Goal: Browse casually

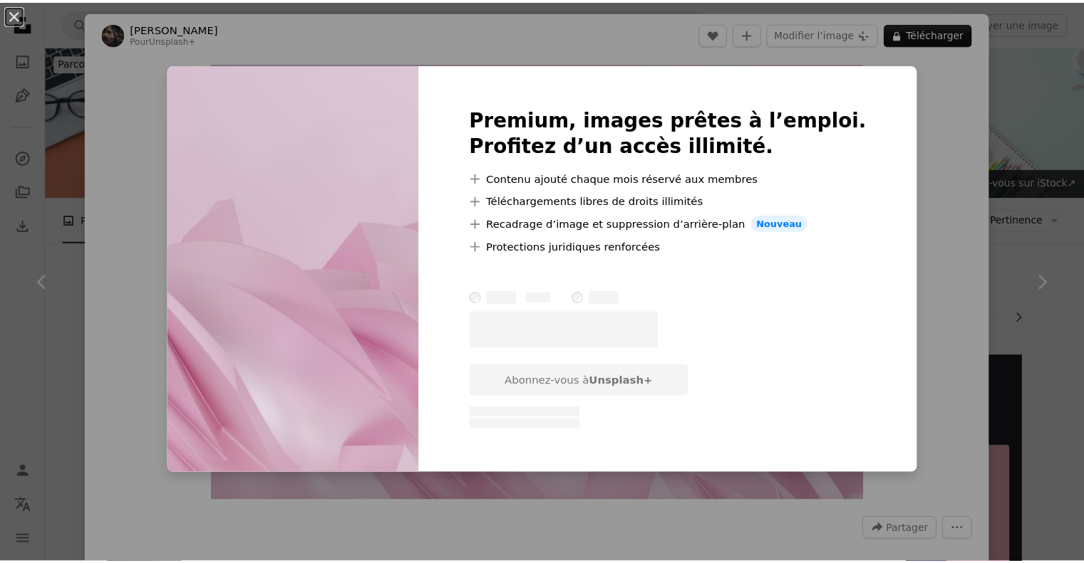
scroll to position [516, 0]
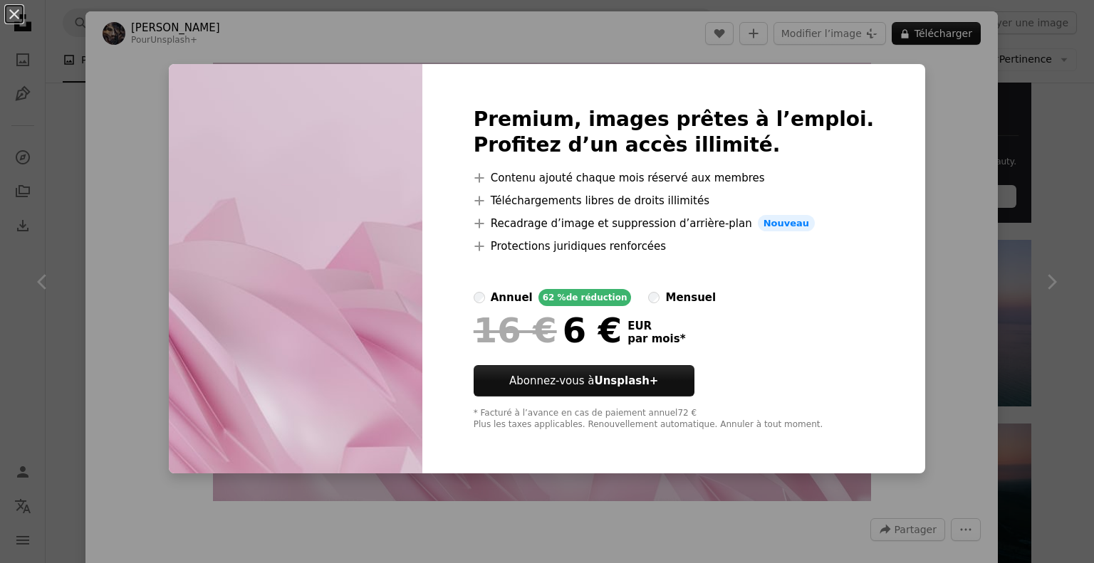
click at [1019, 142] on div "An X shape Premium, images prêtes à l’emploi. Profitez d’un accès illimité. A p…" at bounding box center [547, 281] width 1094 height 563
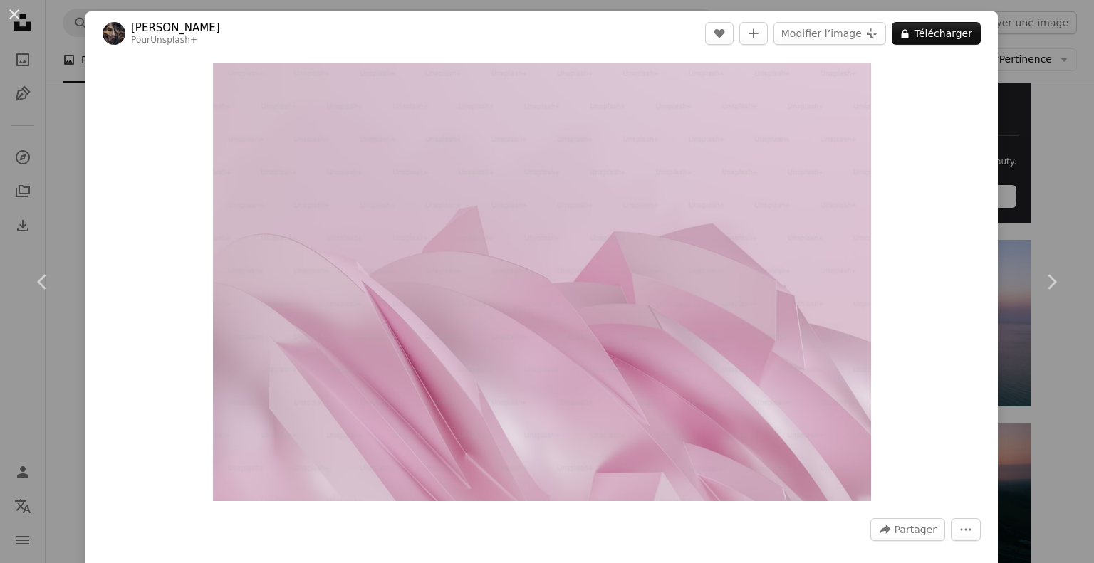
click at [1034, 167] on div "An X shape Chevron left Chevron right [PERSON_NAME] Pour Unsplash+ A heart A pl…" at bounding box center [547, 281] width 1094 height 563
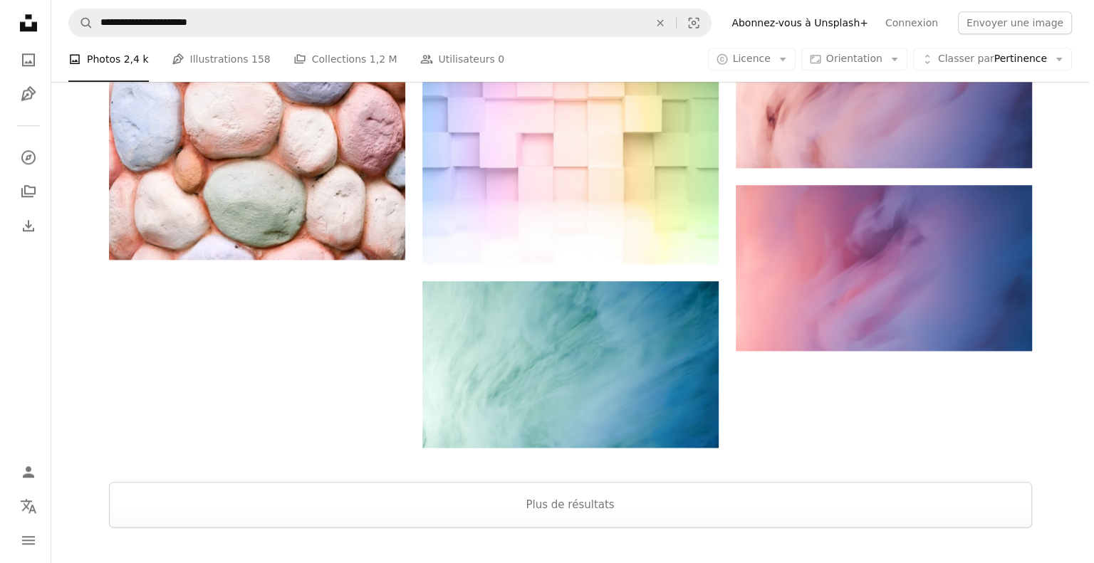
scroll to position [1532, 0]
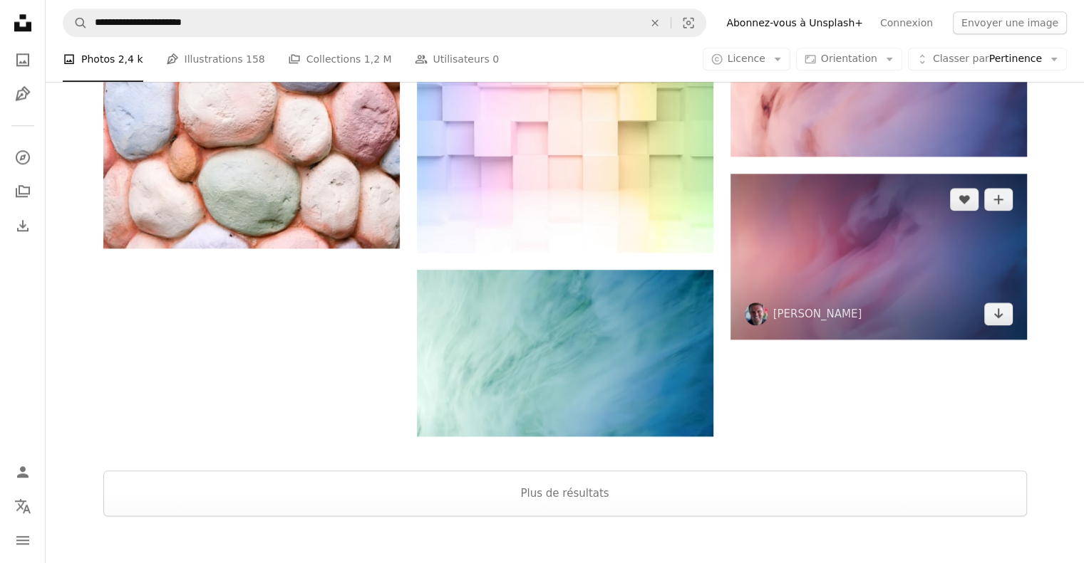
click at [960, 276] on img at bounding box center [878, 257] width 296 height 167
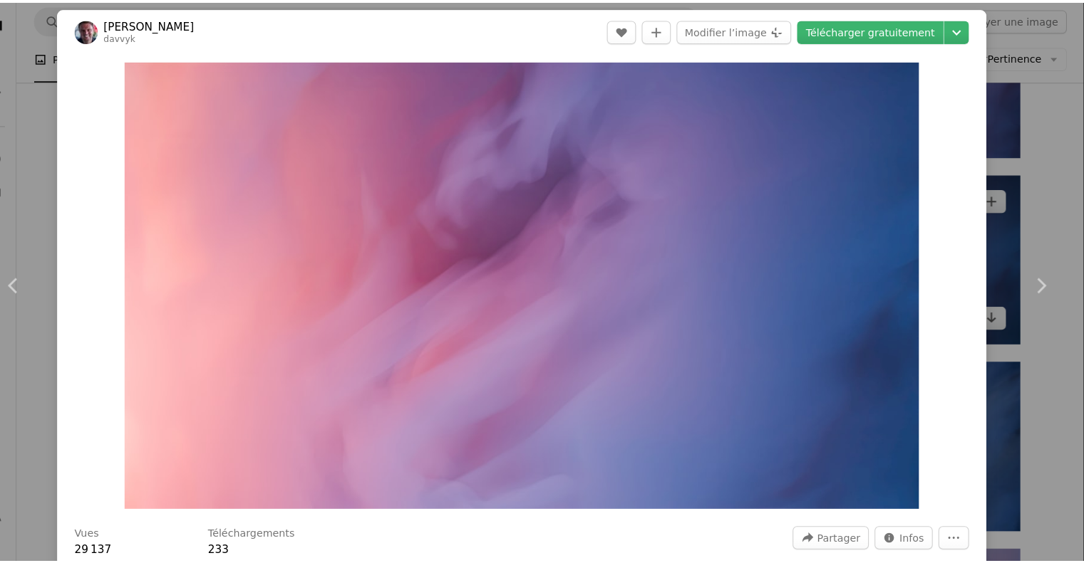
scroll to position [1532, 0]
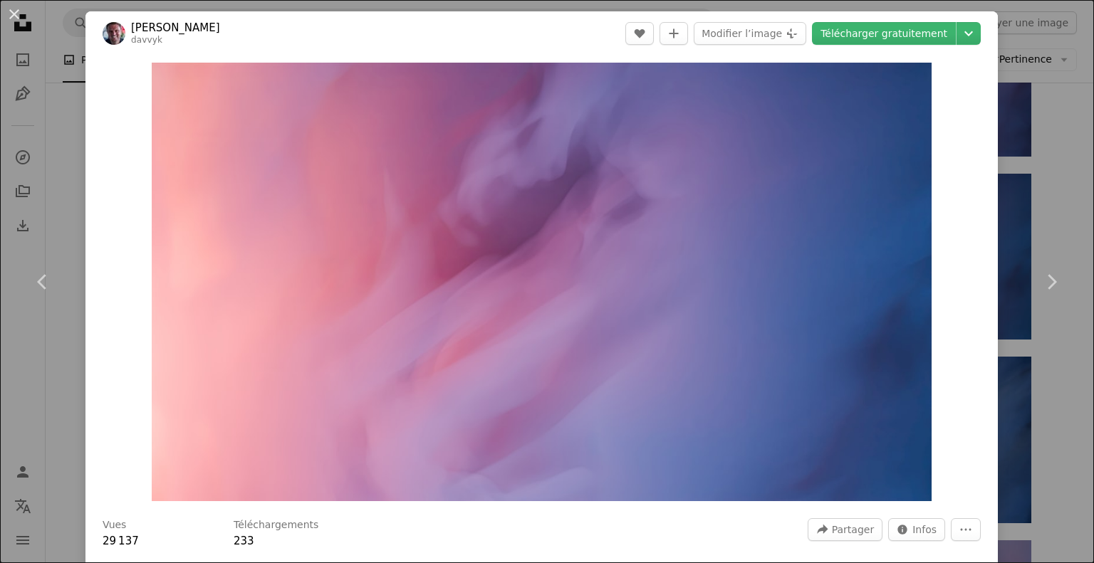
click at [1054, 90] on div "An X shape Chevron left Chevron right [PERSON_NAME] davvyk A heart A plus sign …" at bounding box center [547, 281] width 1094 height 563
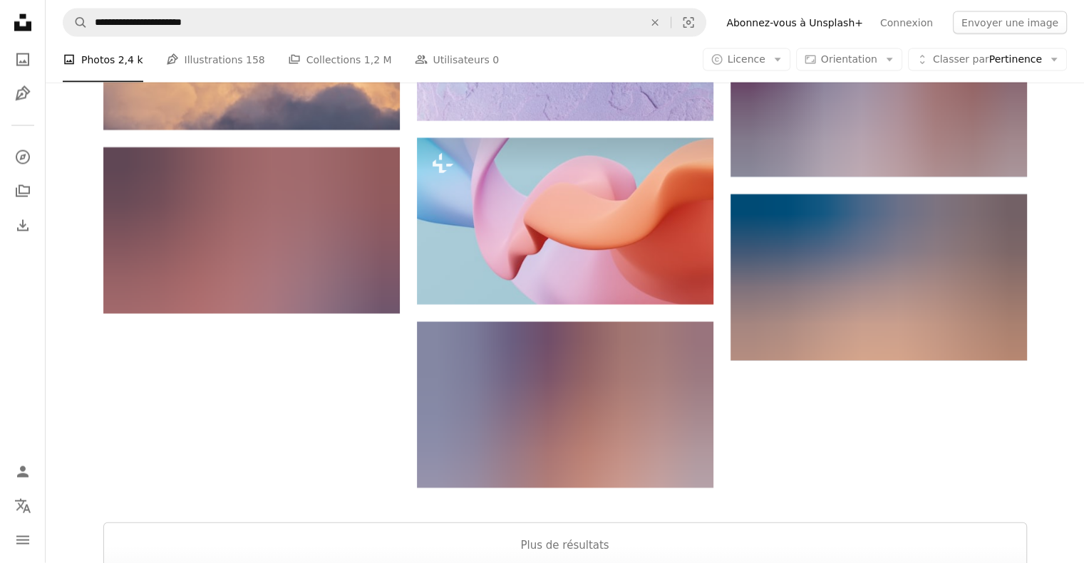
scroll to position [3087, 0]
